Goal: Purchase product/service

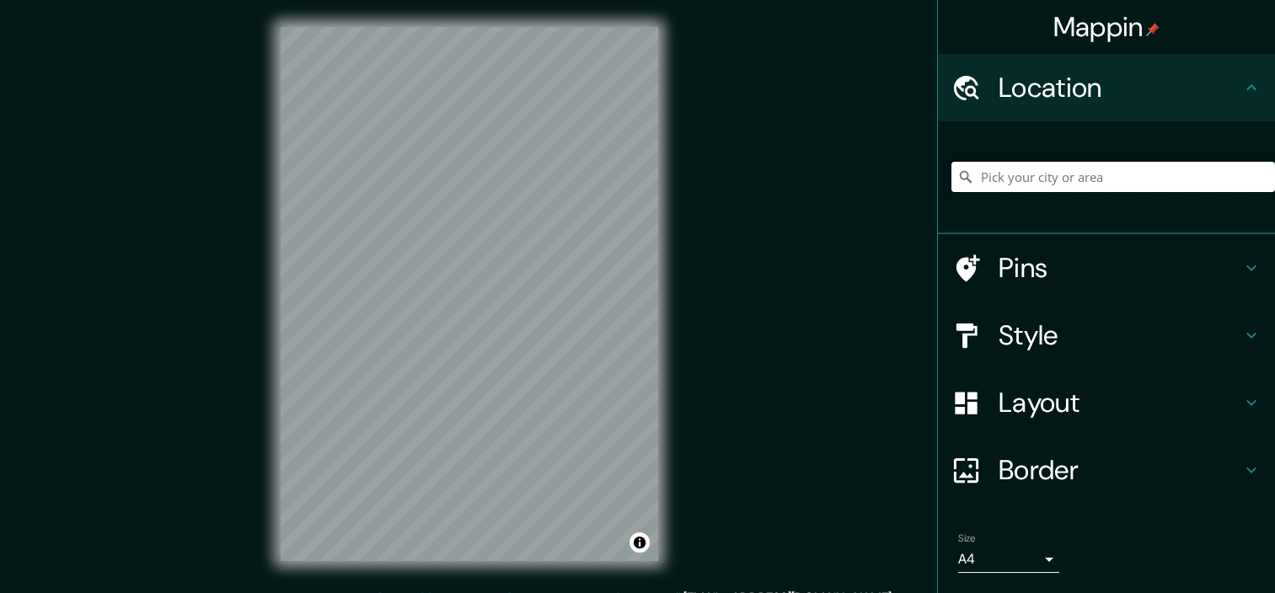
click at [1040, 169] on input "Pick your city or area" at bounding box center [1113, 177] width 324 height 30
click at [982, 180] on input "Pick your city or area" at bounding box center [1113, 177] width 324 height 30
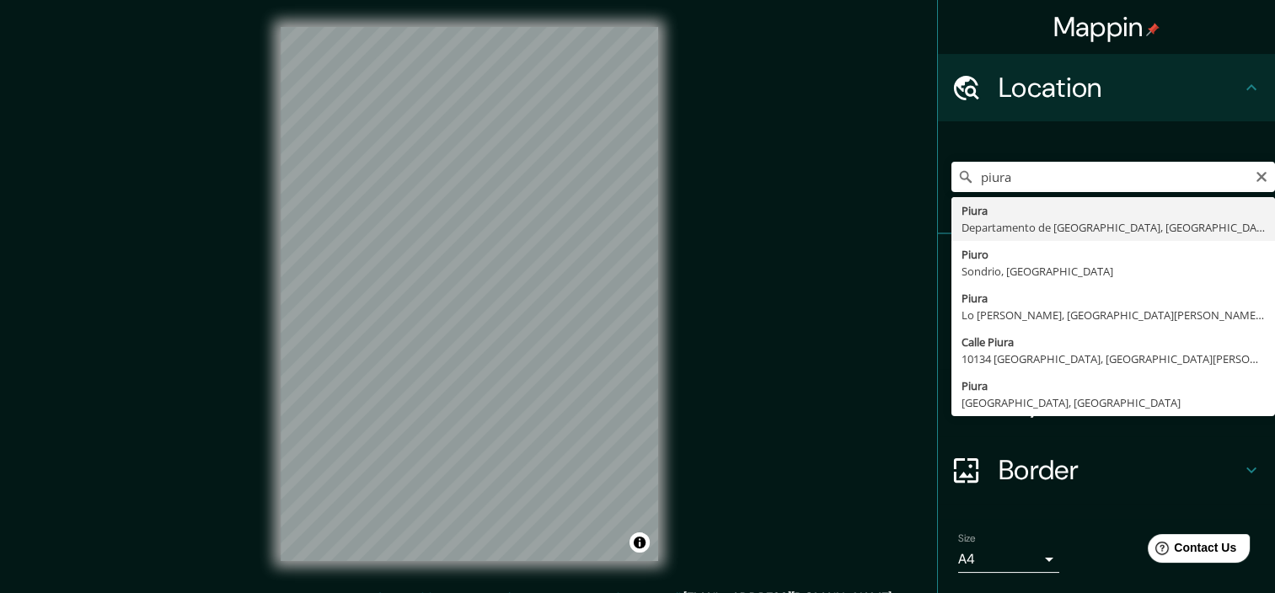
type input "Piura, [GEOGRAPHIC_DATA], [GEOGRAPHIC_DATA]"
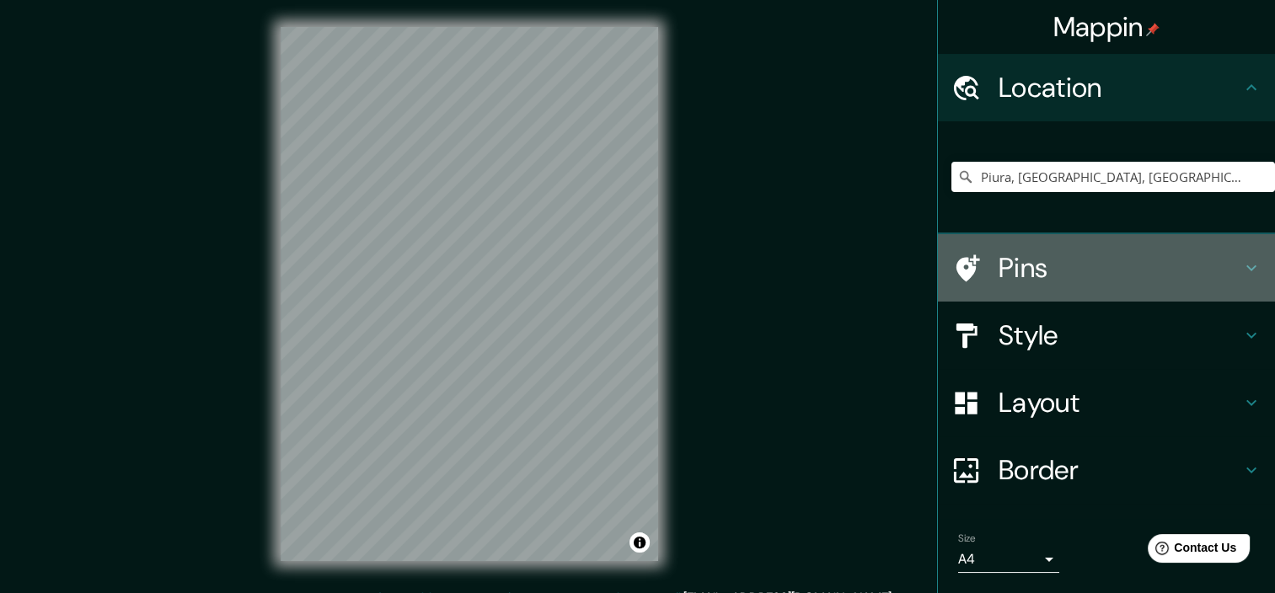
click at [1165, 263] on h4 "Pins" at bounding box center [1119, 268] width 243 height 34
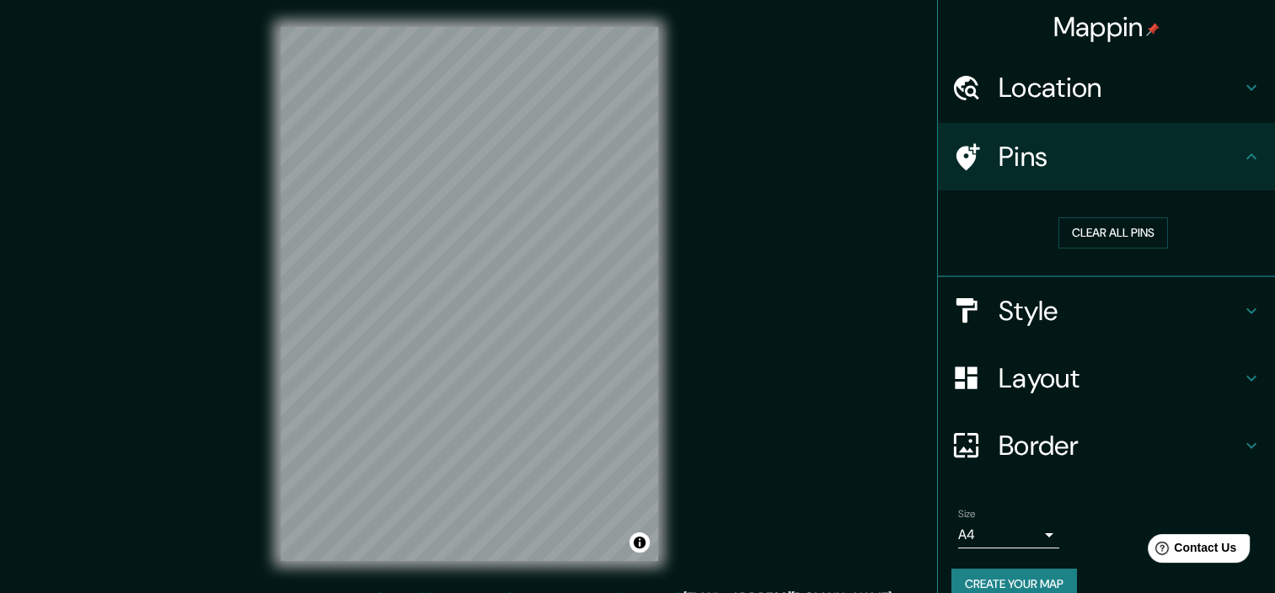
drag, startPoint x: 1233, startPoint y: 143, endPoint x: 1230, endPoint y: 155, distance: 12.3
click at [1233, 146] on div "Pins" at bounding box center [1106, 156] width 337 height 67
click at [1219, 307] on h4 "Style" at bounding box center [1119, 311] width 243 height 34
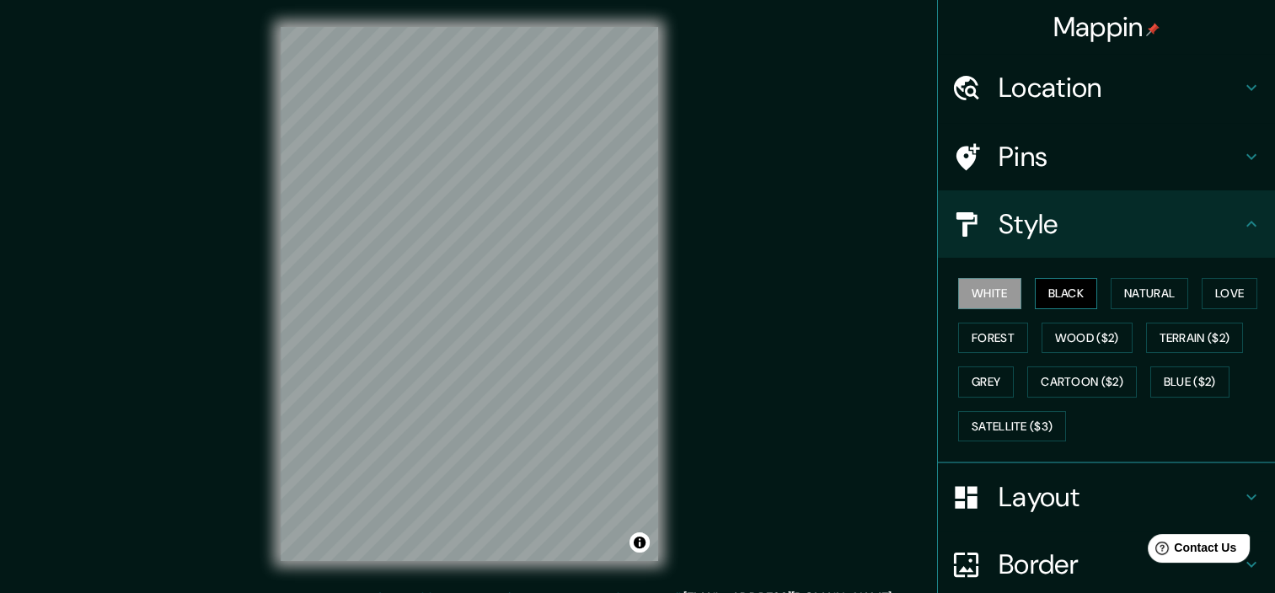
click at [1045, 293] on button "Black" at bounding box center [1066, 293] width 63 height 31
click at [1123, 291] on button "Natural" at bounding box center [1149, 293] width 78 height 31
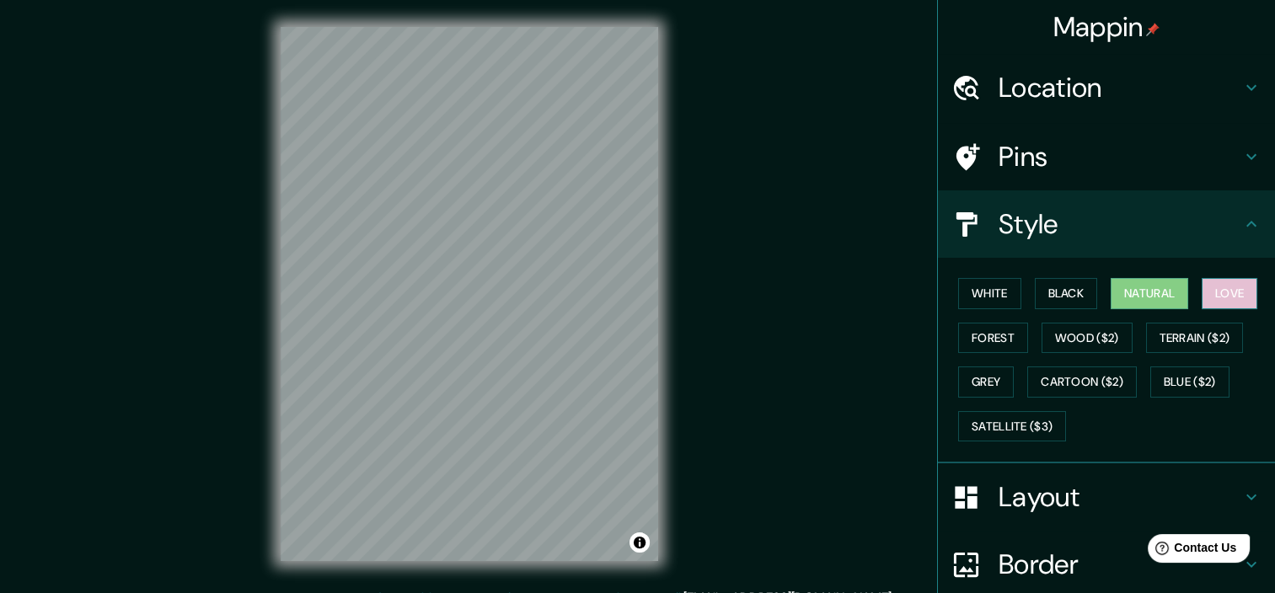
click at [1212, 290] on button "Love" at bounding box center [1229, 293] width 56 height 31
click at [964, 350] on button "Forest" at bounding box center [993, 338] width 70 height 31
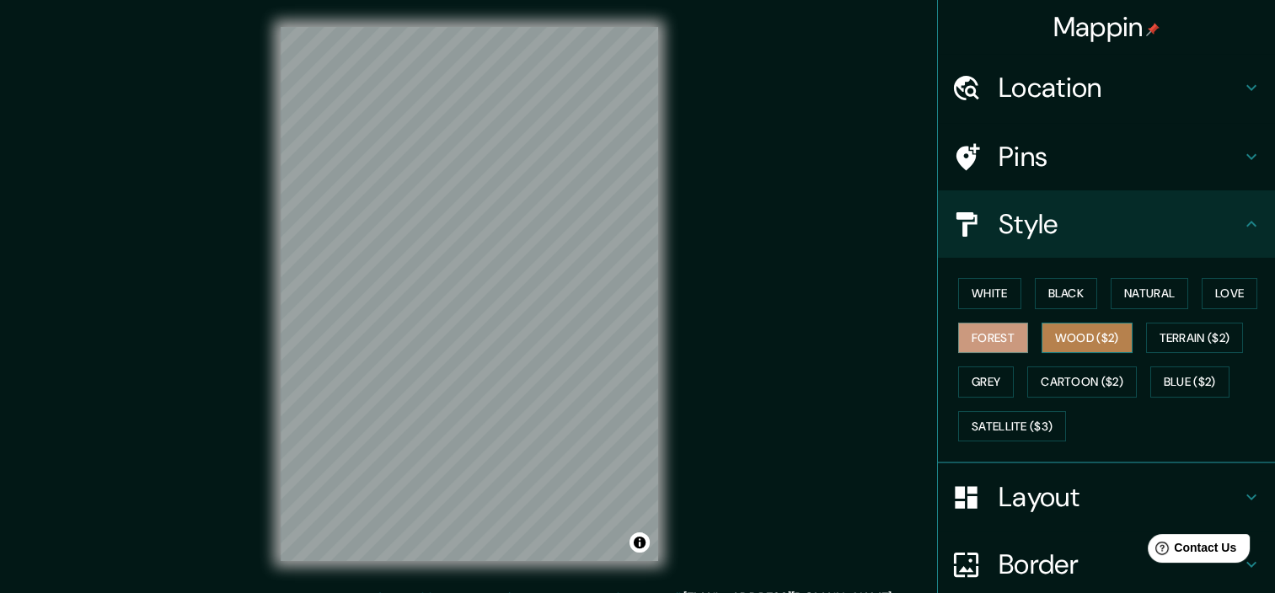
click at [1057, 330] on button "Wood ($2)" at bounding box center [1086, 338] width 91 height 31
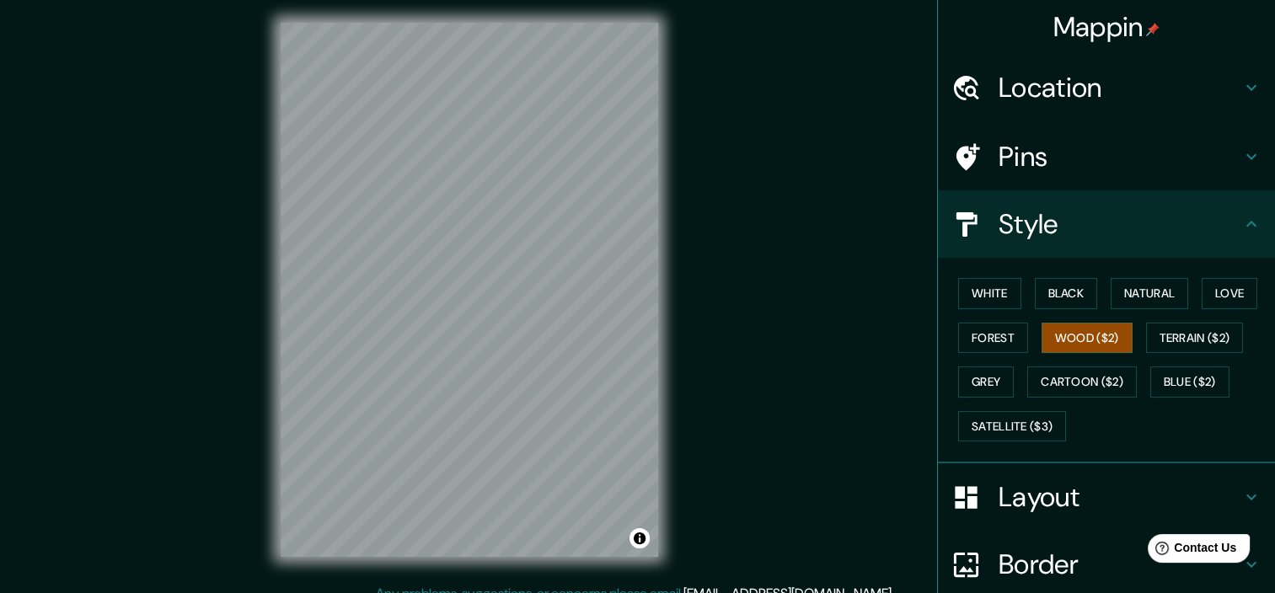
scroll to position [7, 0]
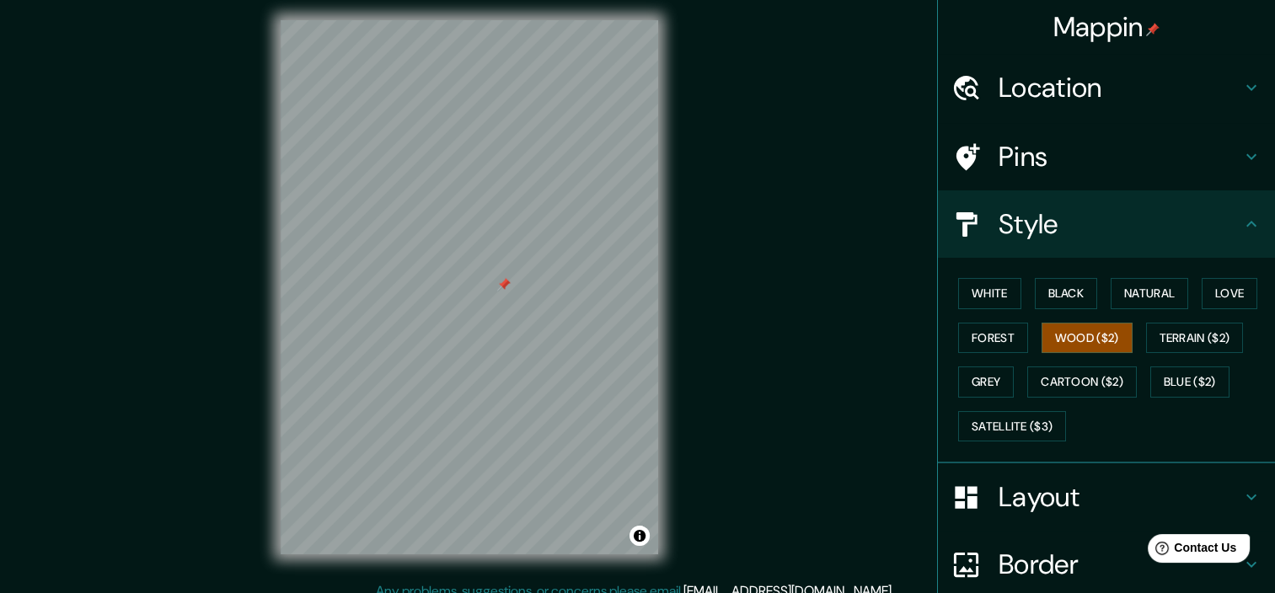
drag, startPoint x: 479, startPoint y: 305, endPoint x: 506, endPoint y: 290, distance: 30.2
click at [506, 290] on div at bounding box center [502, 284] width 13 height 13
click at [507, 284] on div at bounding box center [506, 281] width 13 height 13
click at [1149, 329] on button "Terrain ($2)" at bounding box center [1195, 338] width 98 height 31
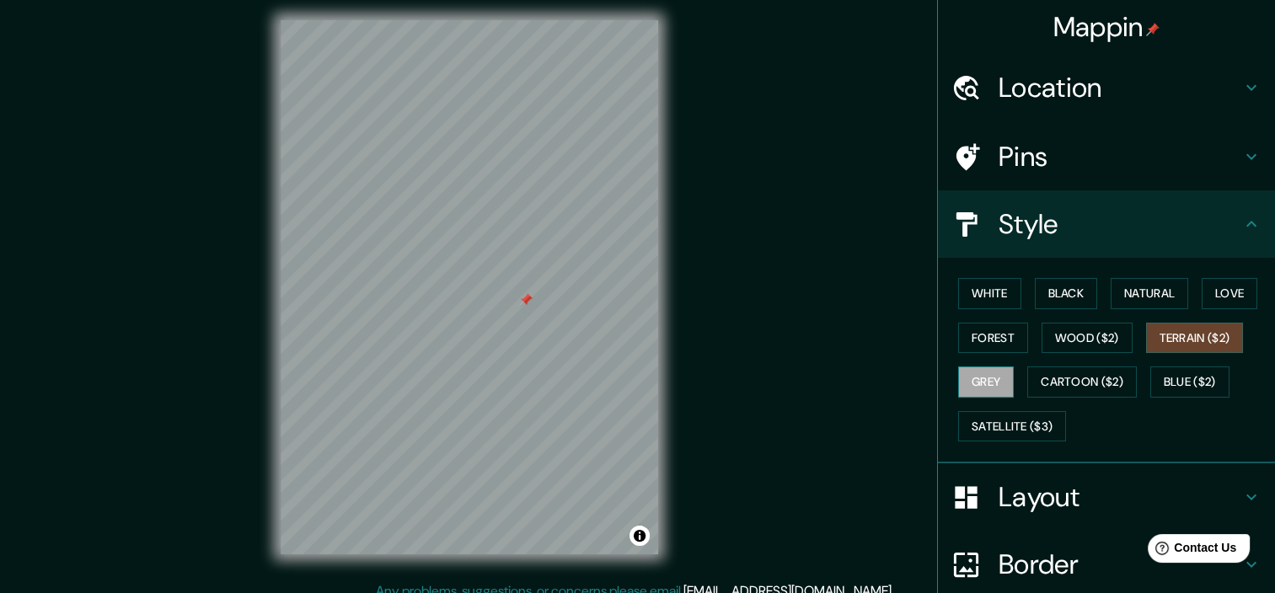
click at [987, 371] on button "Grey" at bounding box center [986, 381] width 56 height 31
click at [553, 237] on div at bounding box center [551, 238] width 13 height 13
click at [552, 236] on div at bounding box center [551, 239] width 13 height 13
click at [543, 141] on div at bounding box center [545, 141] width 13 height 13
click at [1041, 384] on button "Cartoon ($2)" at bounding box center [1082, 381] width 110 height 31
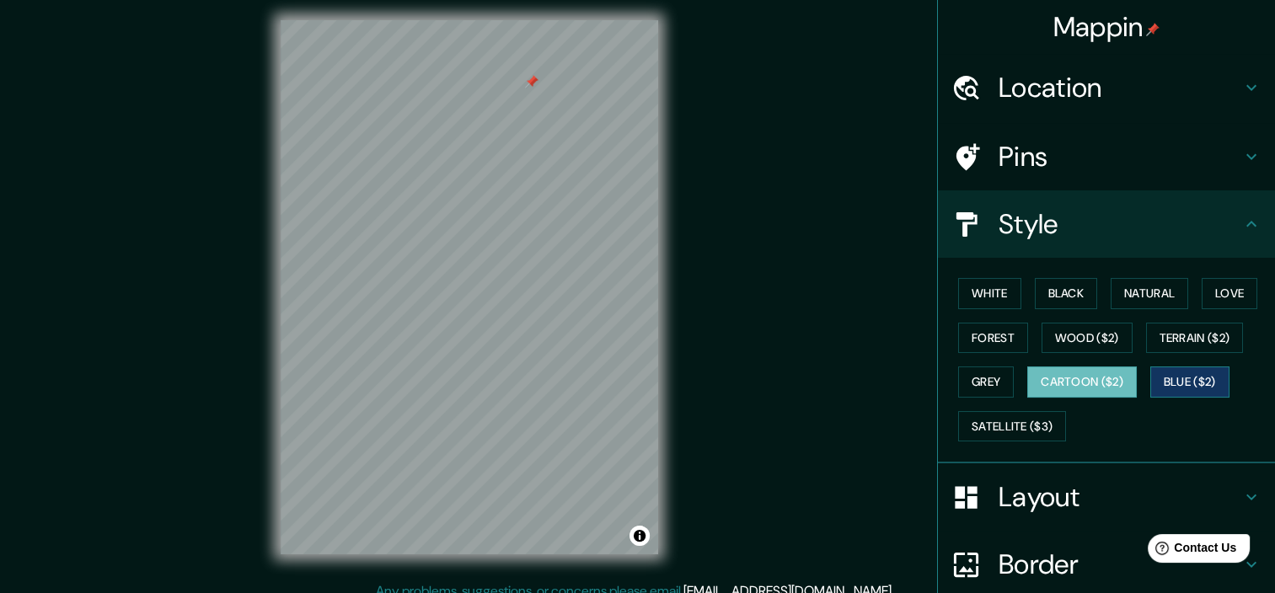
click at [1159, 377] on button "Blue ($2)" at bounding box center [1189, 381] width 79 height 31
click at [1030, 420] on button "Satellite ($3)" at bounding box center [1012, 426] width 108 height 31
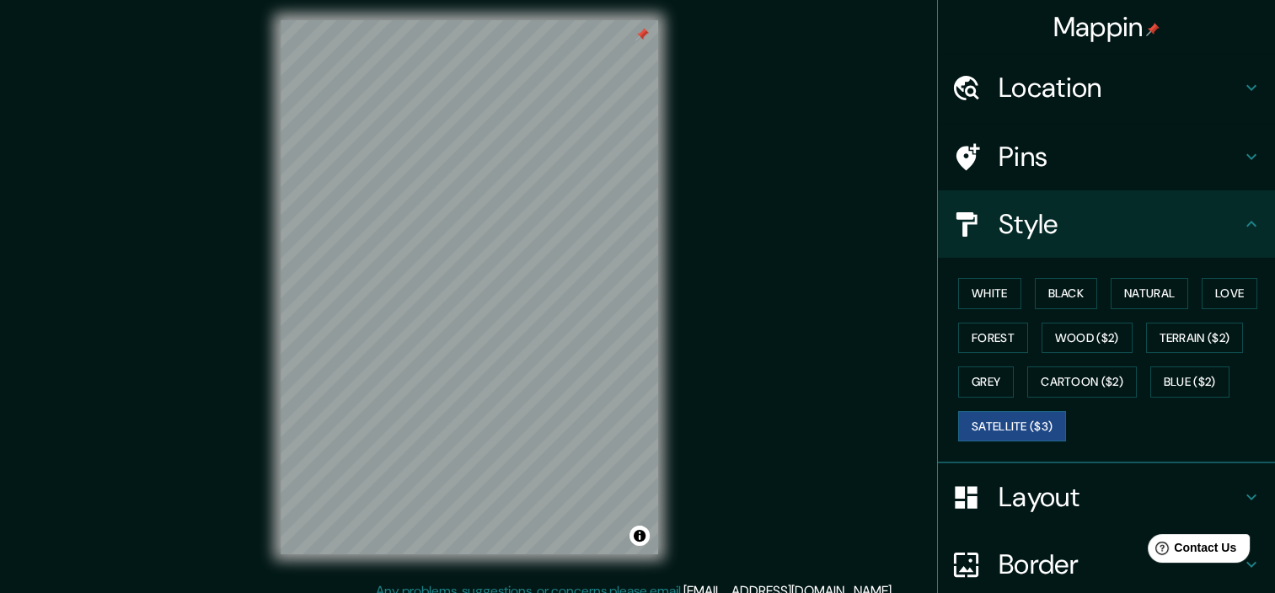
click at [738, 145] on div "Mappin Location [GEOGRAPHIC_DATA], [GEOGRAPHIC_DATA], [GEOGRAPHIC_DATA] Pins St…" at bounding box center [637, 300] width 1275 height 615
click at [641, 539] on button "Toggle attribution" at bounding box center [639, 536] width 20 height 20
click at [723, 506] on div "Mappin Location [GEOGRAPHIC_DATA], [GEOGRAPHIC_DATA], [GEOGRAPHIC_DATA] Pins St…" at bounding box center [637, 300] width 1275 height 615
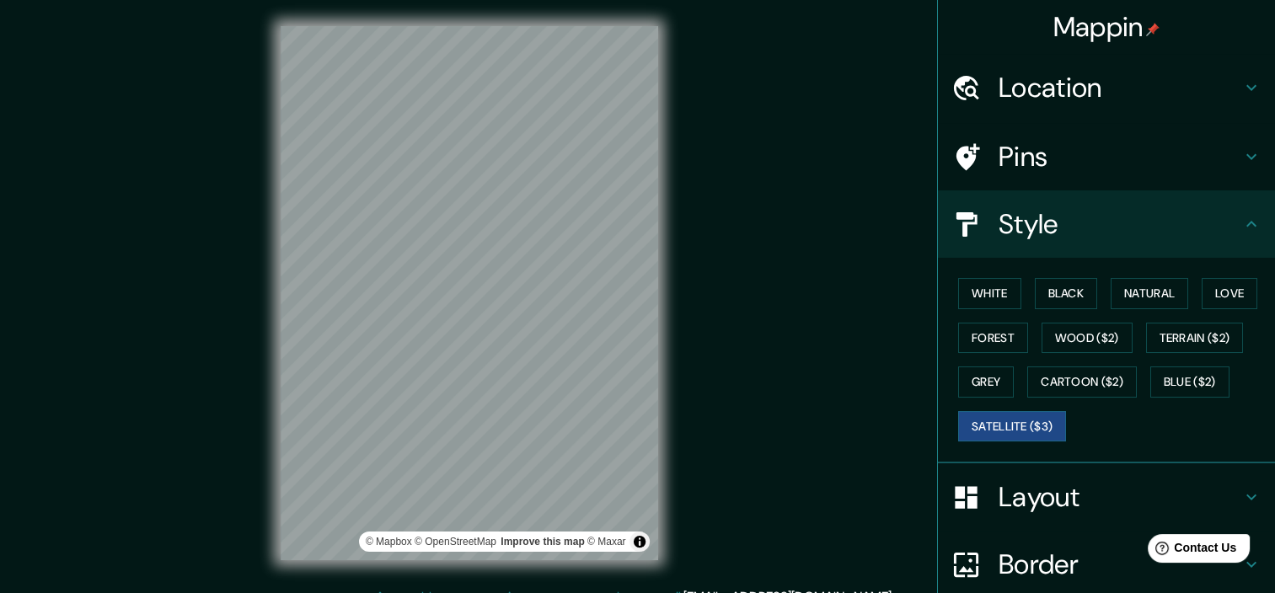
scroll to position [0, 0]
click at [981, 293] on button "White" at bounding box center [989, 293] width 63 height 31
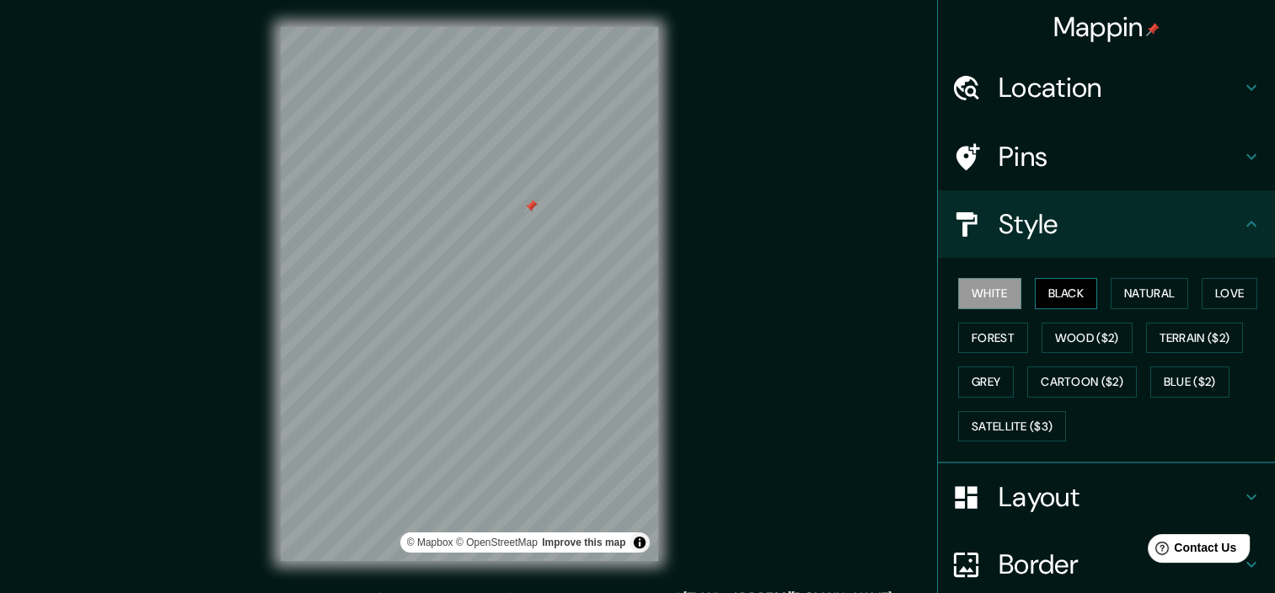
click at [1050, 299] on button "Black" at bounding box center [1066, 293] width 63 height 31
click at [1131, 296] on button "Natural" at bounding box center [1149, 293] width 78 height 31
click at [1174, 290] on button "Natural" at bounding box center [1149, 293] width 78 height 31
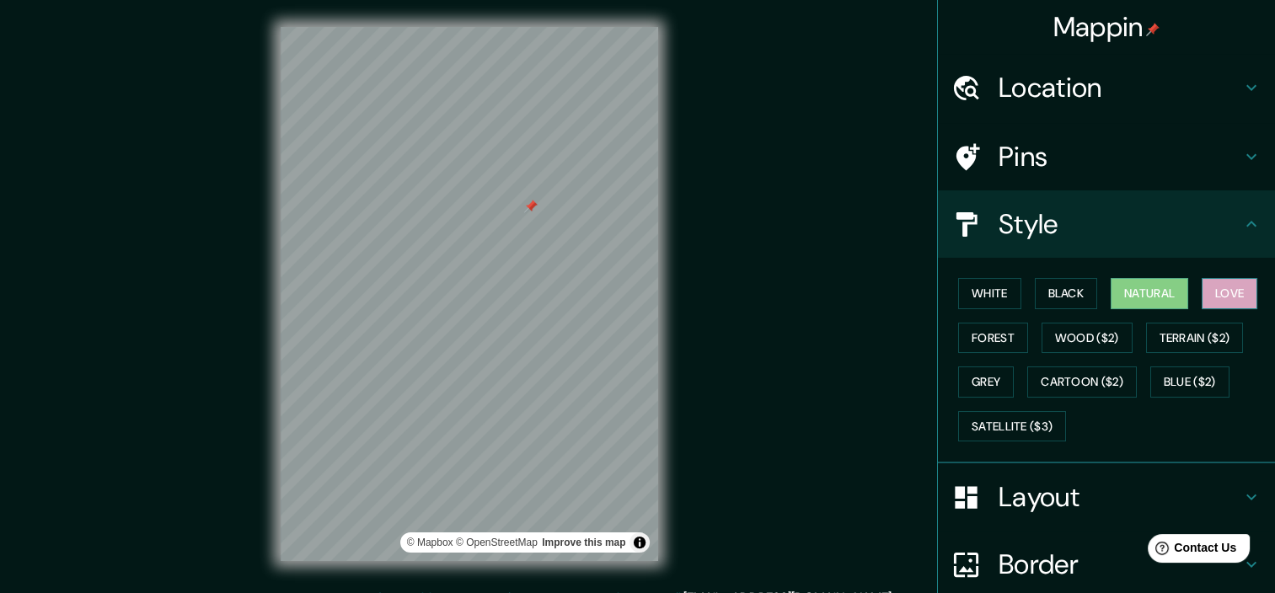
click at [1203, 292] on button "Love" at bounding box center [1229, 293] width 56 height 31
click at [981, 339] on button "Forest" at bounding box center [993, 338] width 70 height 31
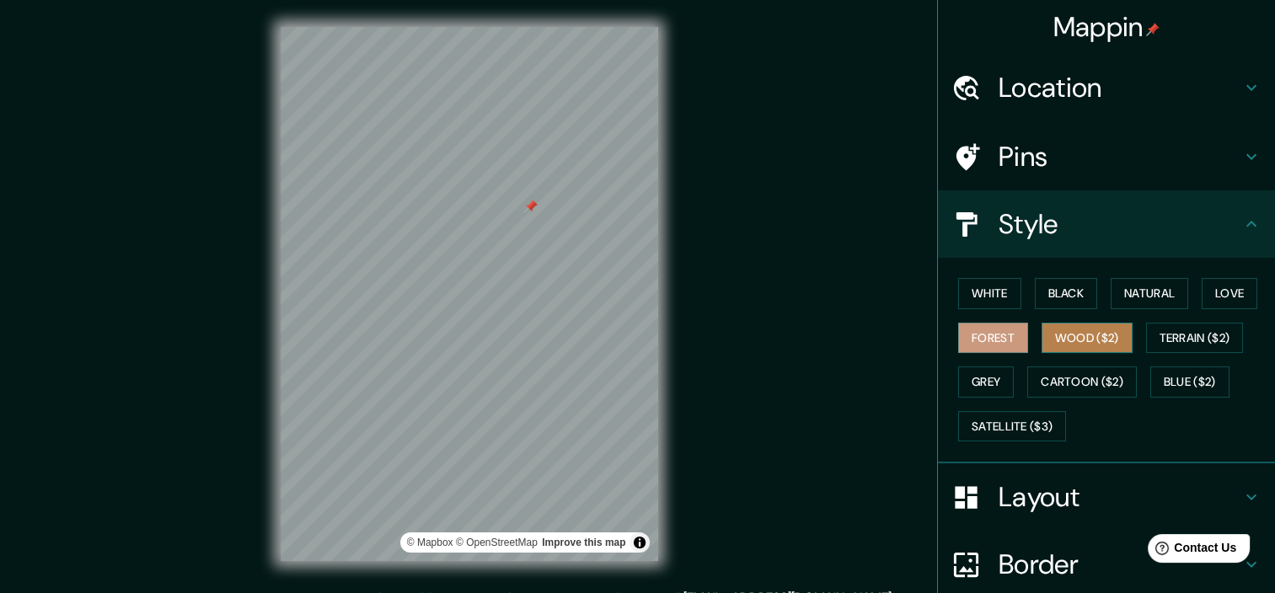
click at [1065, 342] on button "Wood ($2)" at bounding box center [1086, 338] width 91 height 31
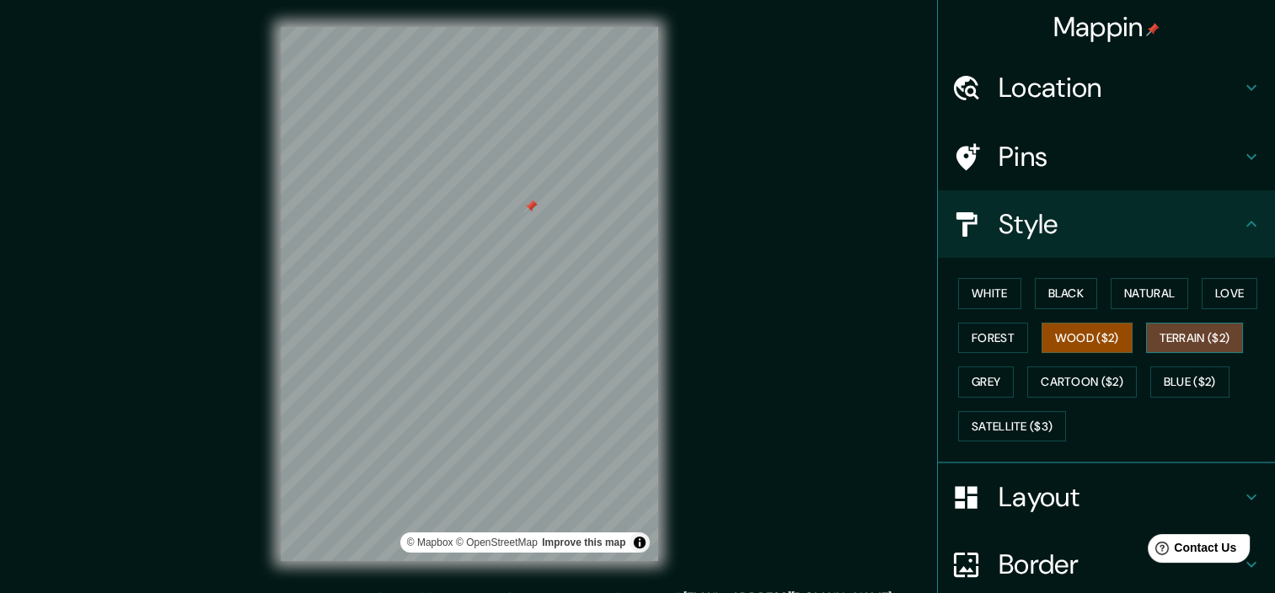
click at [1156, 332] on button "Terrain ($2)" at bounding box center [1195, 338] width 98 height 31
click at [987, 379] on button "Grey" at bounding box center [986, 381] width 56 height 31
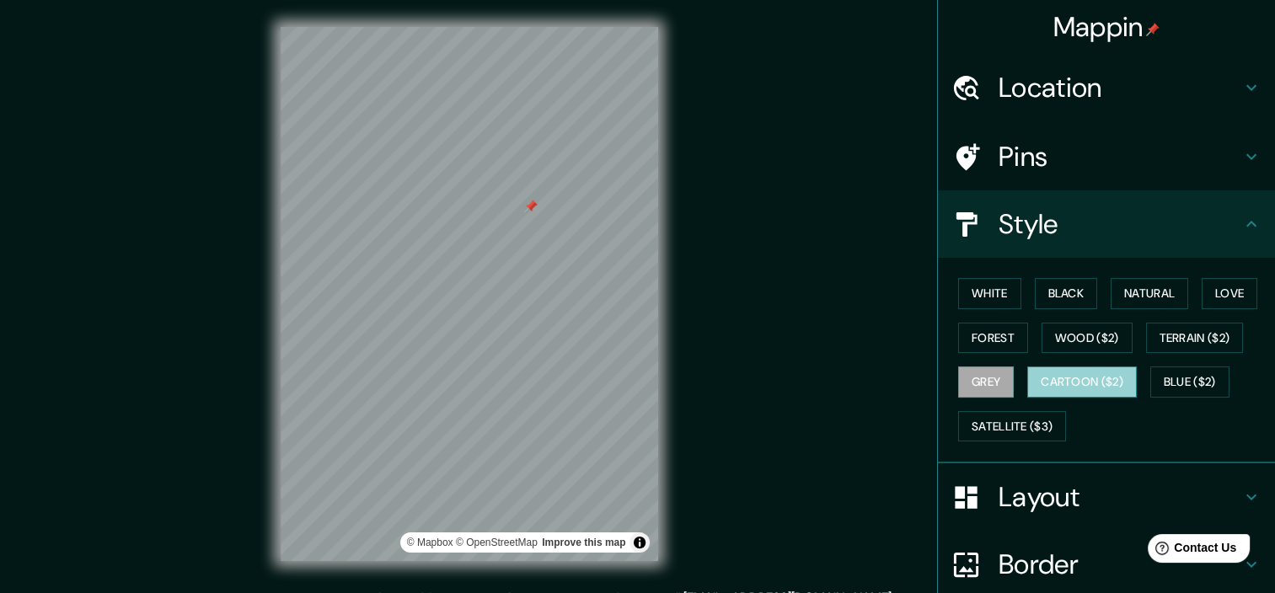
click at [1064, 377] on button "Cartoon ($2)" at bounding box center [1082, 381] width 110 height 31
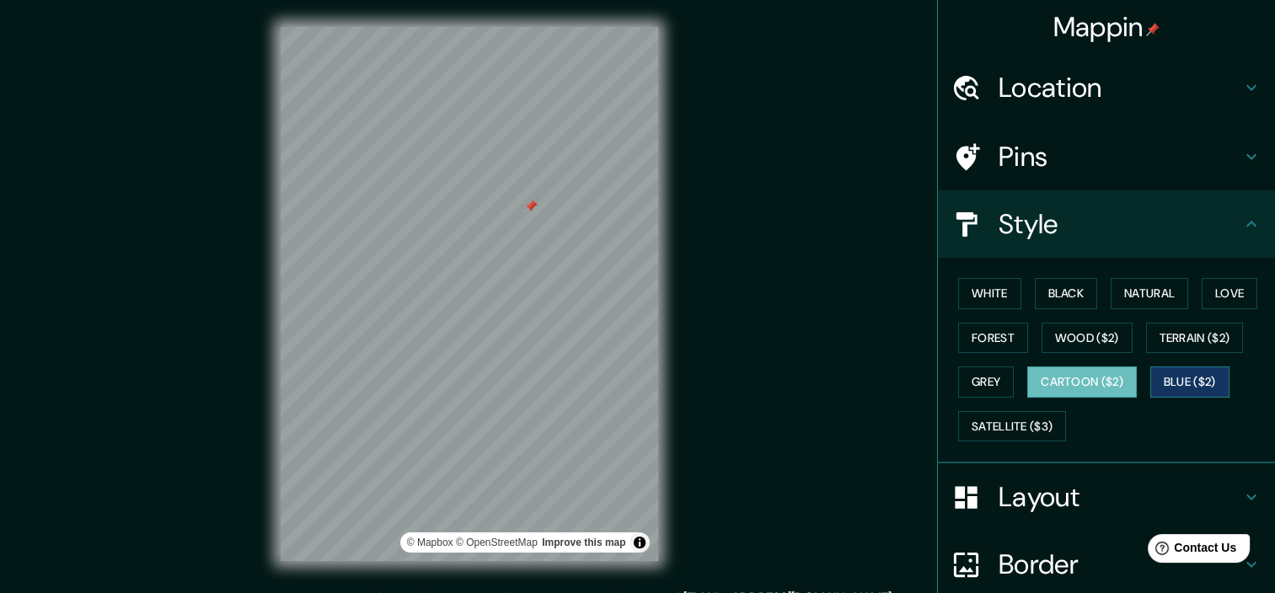
click at [1161, 372] on button "Blue ($2)" at bounding box center [1189, 381] width 79 height 31
click at [997, 429] on button "Satellite ($3)" at bounding box center [1012, 426] width 108 height 31
